Goal: Transaction & Acquisition: Obtain resource

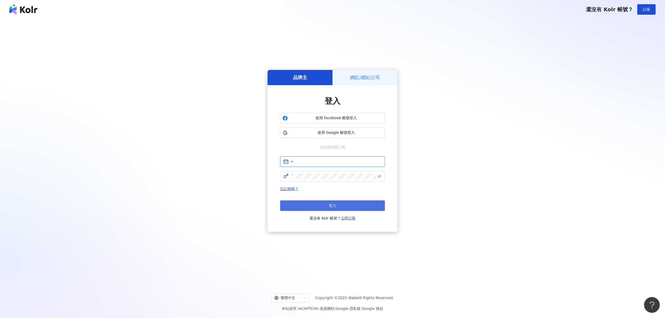
type input "**********"
click at [363, 206] on button "登入" at bounding box center [332, 205] width 105 height 10
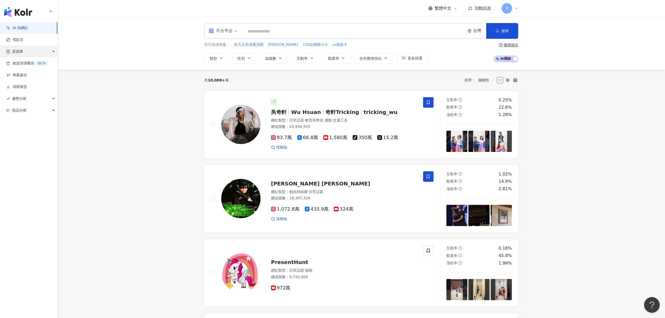
click at [32, 55] on div "資源庫" at bounding box center [28, 52] width 57 height 12
click at [27, 73] on link "網紅收藏" at bounding box center [20, 75] width 15 height 5
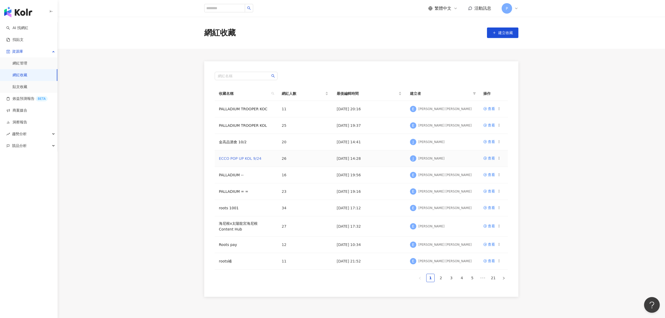
click at [230, 157] on link "ECCO POP UP KOL 9/24" at bounding box center [240, 158] width 42 height 4
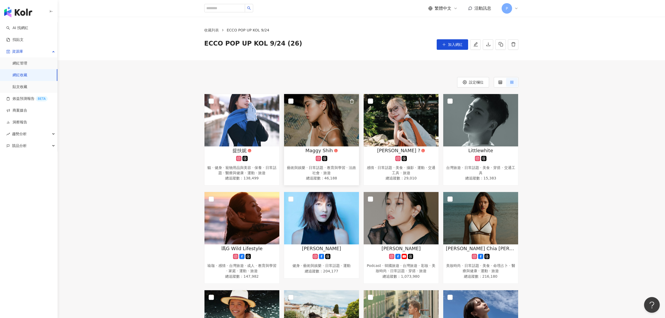
click at [322, 152] on span "Maggy Shih" at bounding box center [318, 150] width 27 height 7
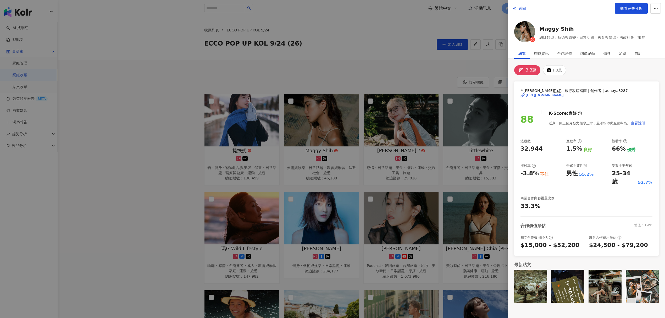
click at [554, 95] on div "https://www.instagram.com/aonoya8287/" at bounding box center [545, 95] width 38 height 5
click at [263, 122] on div at bounding box center [332, 159] width 665 height 318
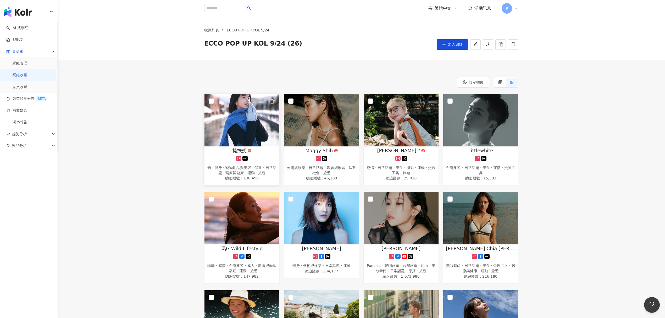
click at [257, 150] on div "提扶妮" at bounding box center [242, 150] width 70 height 7
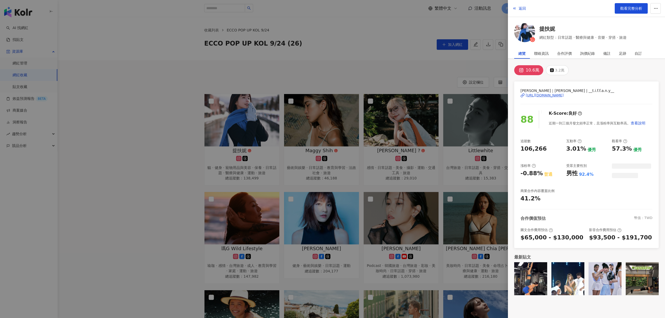
click at [549, 99] on div "提扶妮｜Chieh-Yu | __t.i.f.f.a.n.y__ https://www.instagram.com/__t.i.f.f.a.n.y__/" at bounding box center [587, 99] width 132 height 23
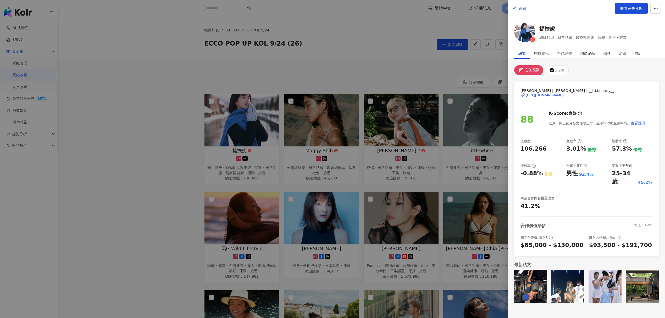
click at [549, 96] on div "https://www.instagram.com/__t.i.f.f.a.n.y__/" at bounding box center [545, 95] width 38 height 5
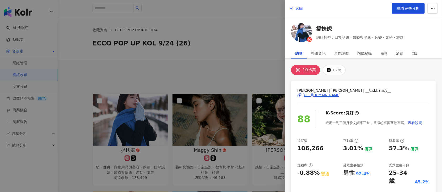
click at [179, 94] on div at bounding box center [221, 96] width 442 height 192
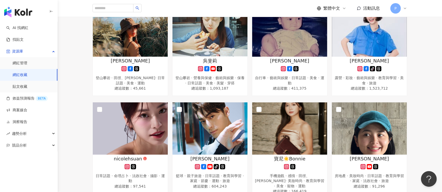
scroll to position [454, 0]
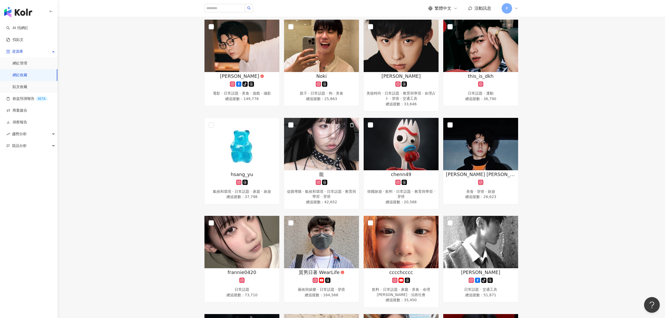
scroll to position [174, 0]
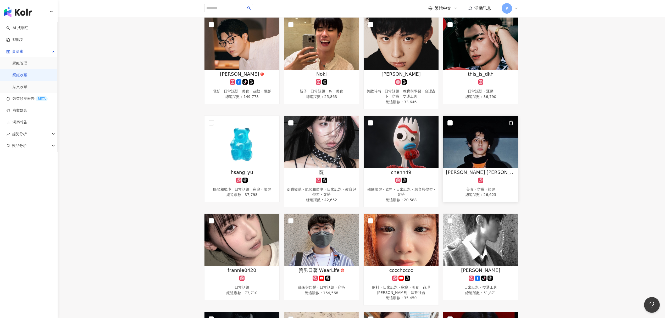
click at [475, 194] on link "梅亞瑟 𝗔𝗥𝗧𝗛𝗨𝗥 𝗠Æ 美食 · 穿搭 · 旅遊 總追蹤數 ： 26,623" at bounding box center [480, 158] width 75 height 87
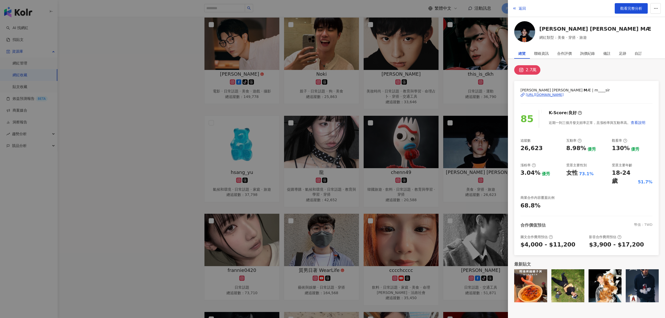
click at [550, 96] on div "https://www.instagram.com/m____sir/" at bounding box center [545, 94] width 38 height 5
click at [313, 161] on div at bounding box center [332, 159] width 665 height 318
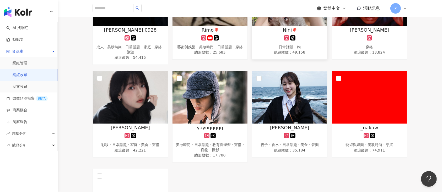
scroll to position [524, 0]
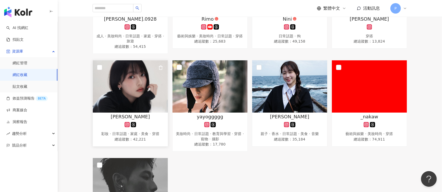
click at [124, 79] on img at bounding box center [130, 86] width 75 height 52
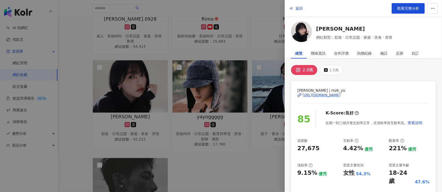
click at [321, 94] on div "https://www.instagram.com/mzk_yu/" at bounding box center [321, 95] width 38 height 5
click at [228, 56] on div at bounding box center [221, 96] width 442 height 192
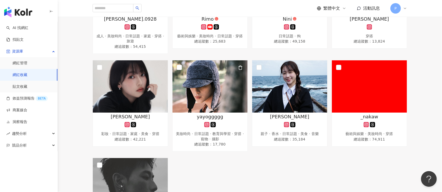
click at [221, 87] on img at bounding box center [209, 86] width 75 height 52
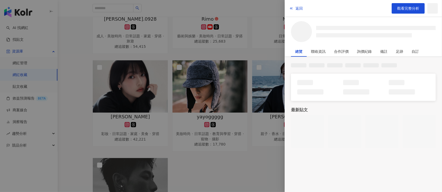
click at [219, 76] on div at bounding box center [221, 96] width 442 height 192
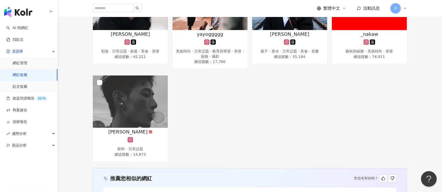
scroll to position [663, 0]
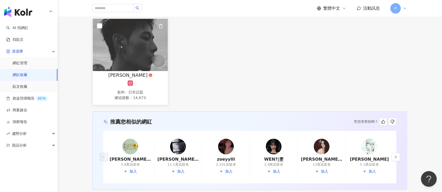
click at [145, 81] on div at bounding box center [130, 83] width 70 height 5
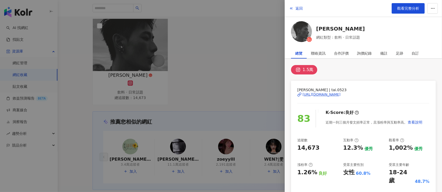
click at [329, 96] on div "https://www.instagram.com/tai.0523/" at bounding box center [321, 94] width 38 height 5
click at [241, 103] on div at bounding box center [221, 96] width 442 height 192
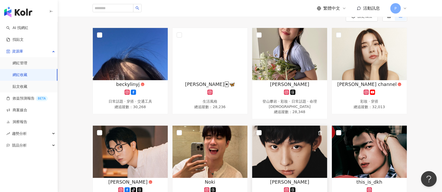
scroll to position [35, 0]
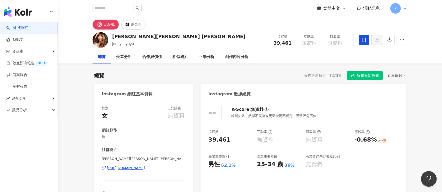
scroll to position [32, 0]
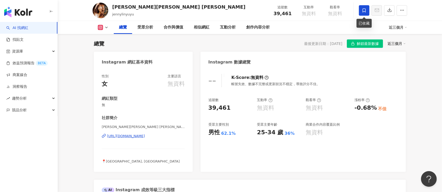
click at [366, 8] on icon at bounding box center [363, 10] width 5 height 5
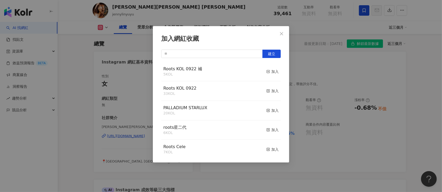
scroll to position [305, 0]
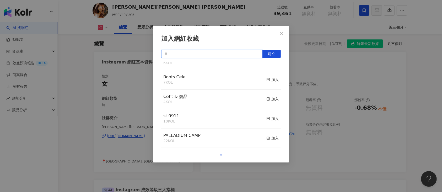
click at [226, 54] on input "text" at bounding box center [211, 54] width 101 height 8
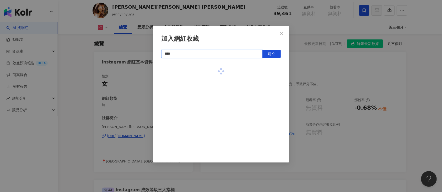
scroll to position [0, 0]
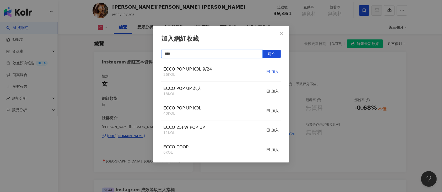
type input "****"
click at [272, 72] on div "加入" at bounding box center [272, 72] width 12 height 6
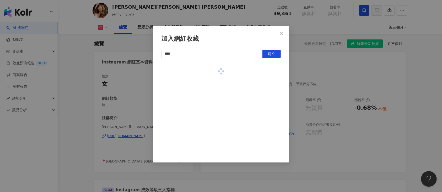
click at [356, 43] on div "加入網紅收藏 **** 建立" at bounding box center [221, 96] width 442 height 192
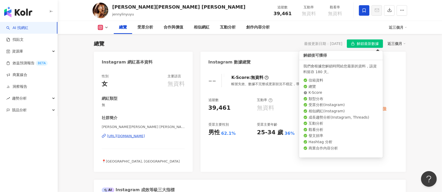
click at [356, 43] on span "解鎖最新數據" at bounding box center [367, 44] width 22 height 8
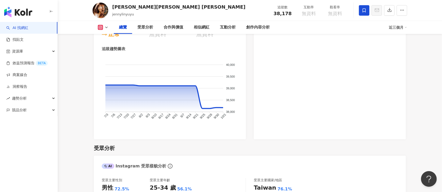
scroll to position [346, 0]
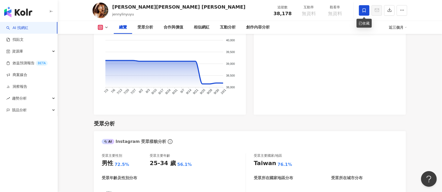
click at [362, 9] on span at bounding box center [364, 10] width 10 height 10
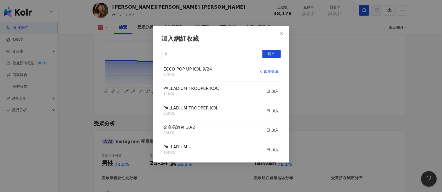
click at [268, 74] on div "取消收藏" at bounding box center [269, 72] width 20 height 6
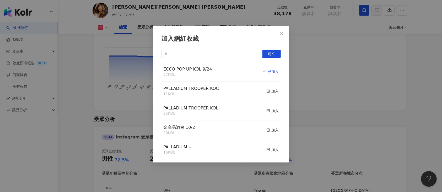
scroll to position [32, 0]
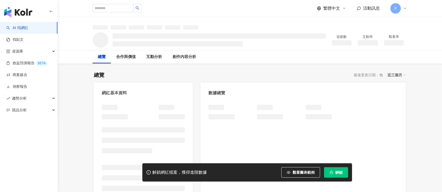
click at [344, 174] on button "解鎖" at bounding box center [336, 173] width 24 height 10
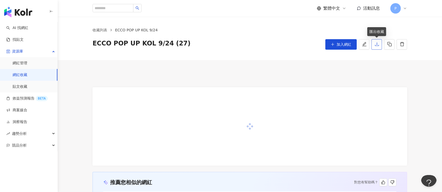
click at [377, 44] on icon "download" at bounding box center [377, 44] width 4 height 4
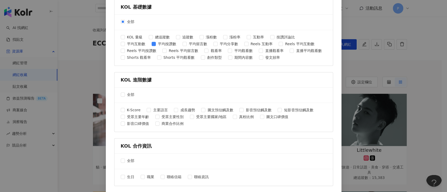
scroll to position [214, 0]
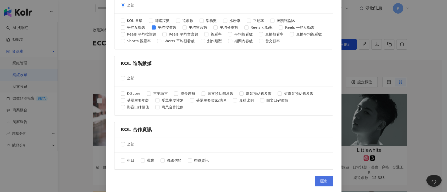
click at [321, 179] on span "匯出" at bounding box center [323, 181] width 7 height 4
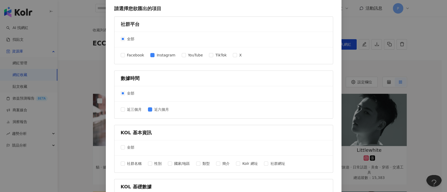
scroll to position [0, 0]
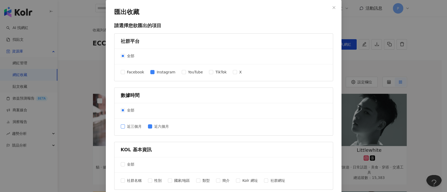
click at [135, 126] on span "近三個月" at bounding box center [134, 127] width 19 height 6
click at [152, 128] on span "近六個月" at bounding box center [161, 127] width 19 height 6
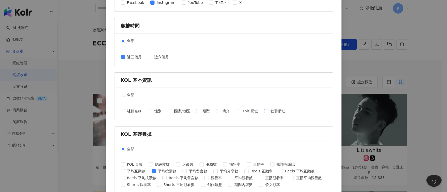
click at [268, 112] on span "社群網址" at bounding box center [277, 111] width 19 height 6
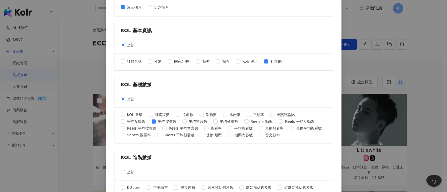
scroll to position [140, 0]
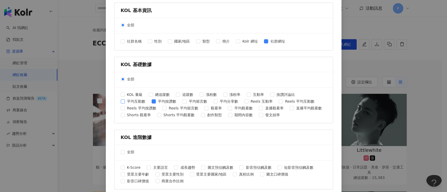
click at [135, 101] on span "平均互動數" at bounding box center [136, 102] width 23 height 6
click at [182, 92] on span "追蹤數" at bounding box center [187, 95] width 15 height 6
click at [251, 93] on span "互動率" at bounding box center [258, 95] width 15 height 6
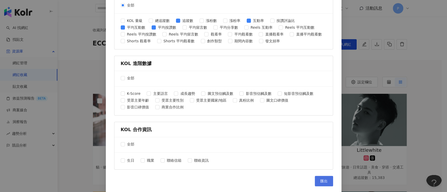
click at [320, 179] on span "匯出" at bounding box center [323, 181] width 7 height 4
